Goal: Check status: Check status

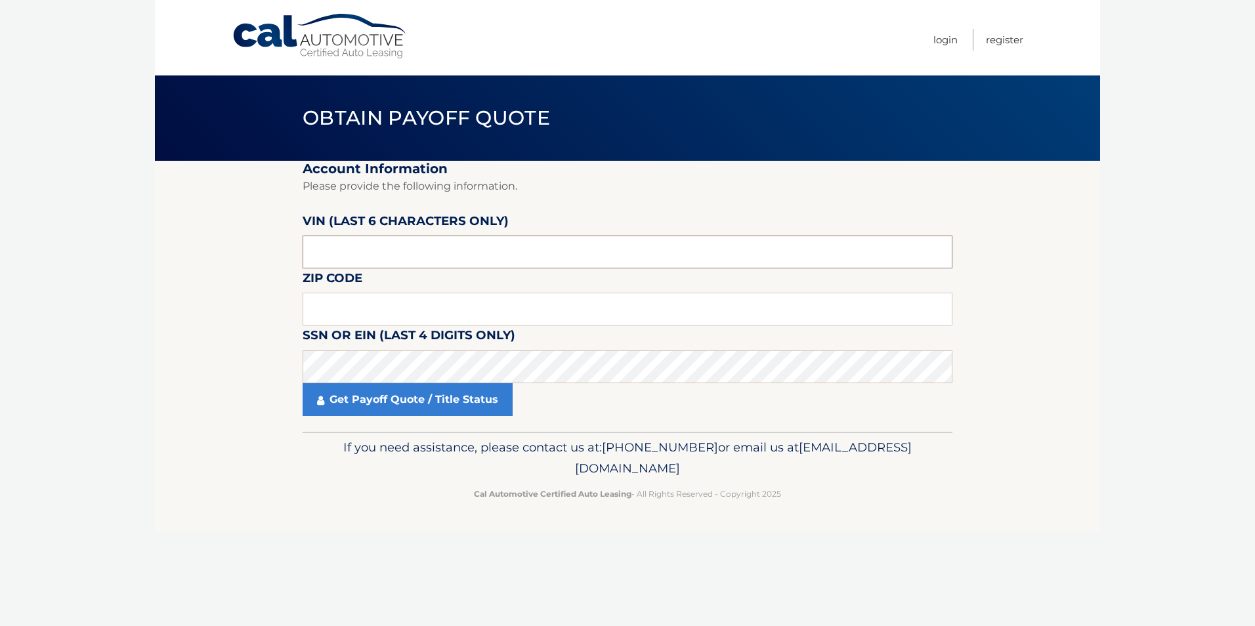
click at [379, 251] on input "text" at bounding box center [628, 252] width 650 height 33
paste input "170072"
type input "170072"
type input "14219"
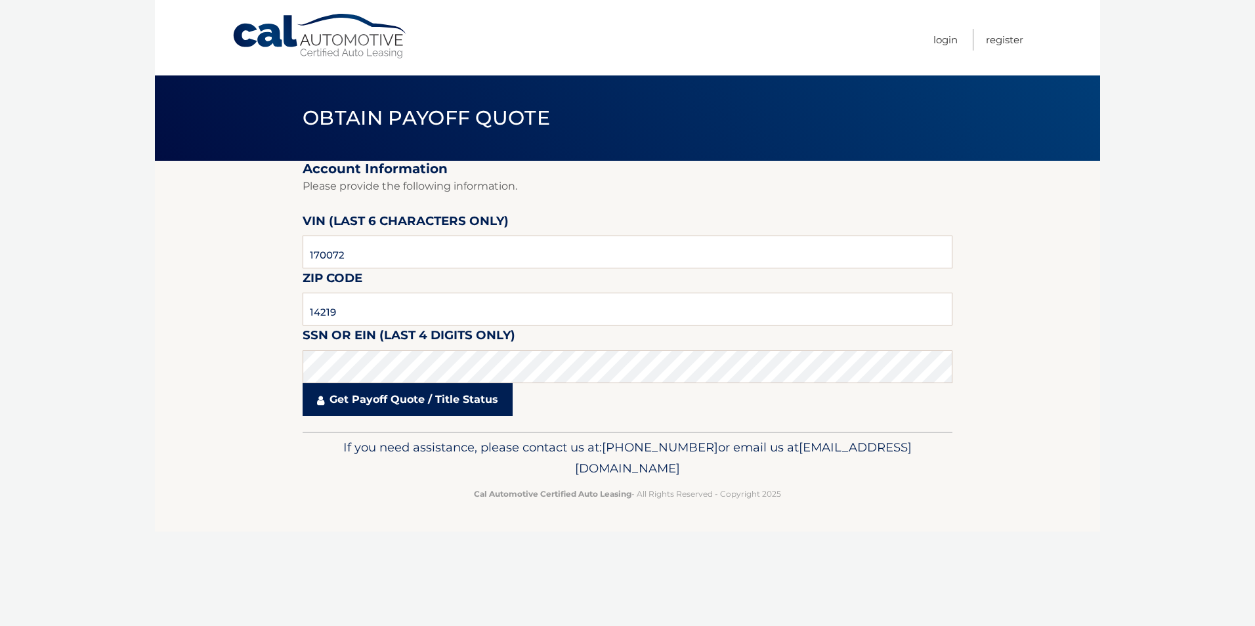
click at [433, 406] on link "Get Payoff Quote / Title Status" at bounding box center [408, 399] width 210 height 33
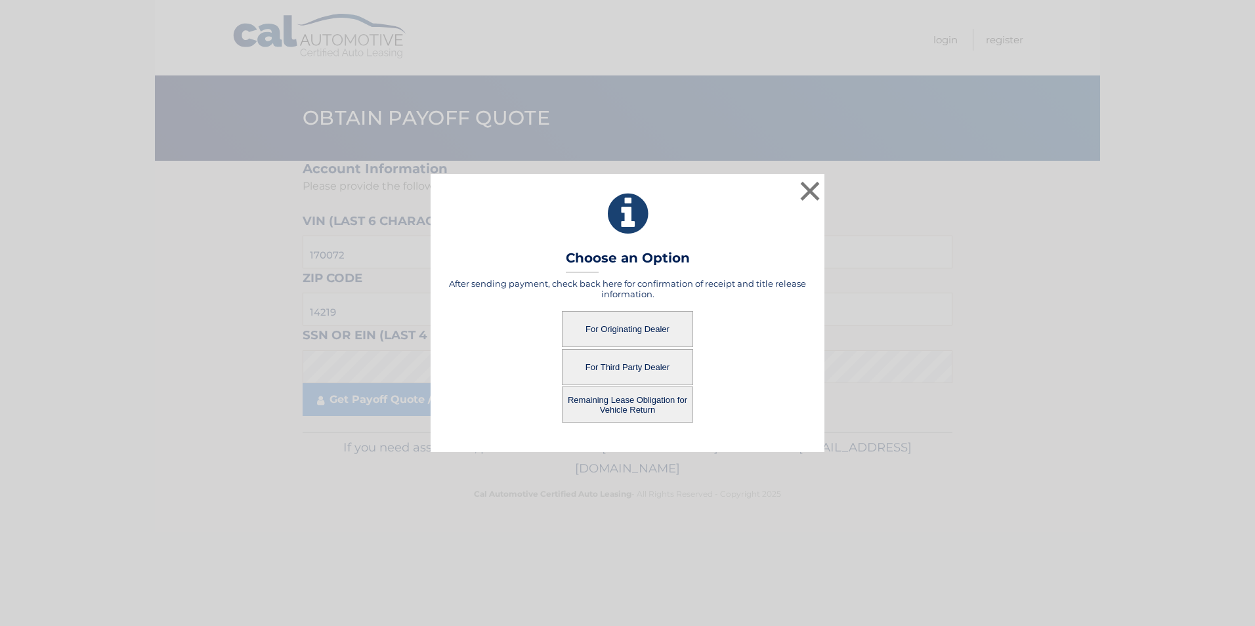
click at [648, 364] on button "For Third Party Dealer" at bounding box center [627, 367] width 131 height 36
click at [604, 366] on button "For Third Party Dealer" at bounding box center [627, 367] width 131 height 36
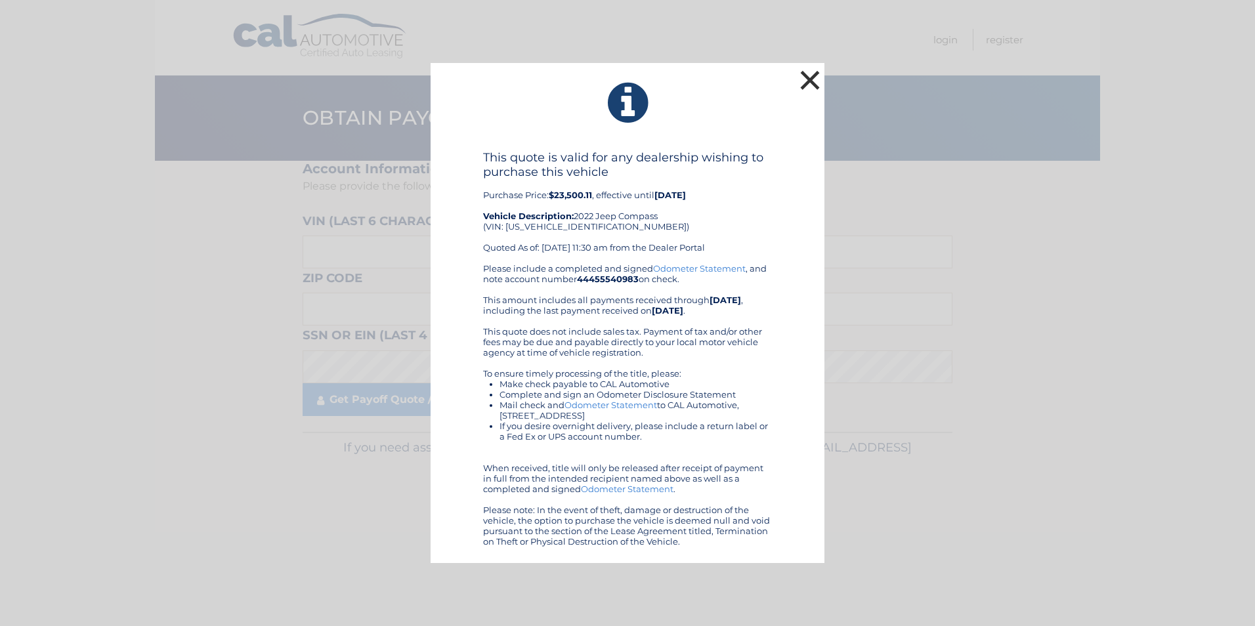
click at [810, 77] on button "×" at bounding box center [810, 80] width 26 height 26
